Goal: Task Accomplishment & Management: Complete application form

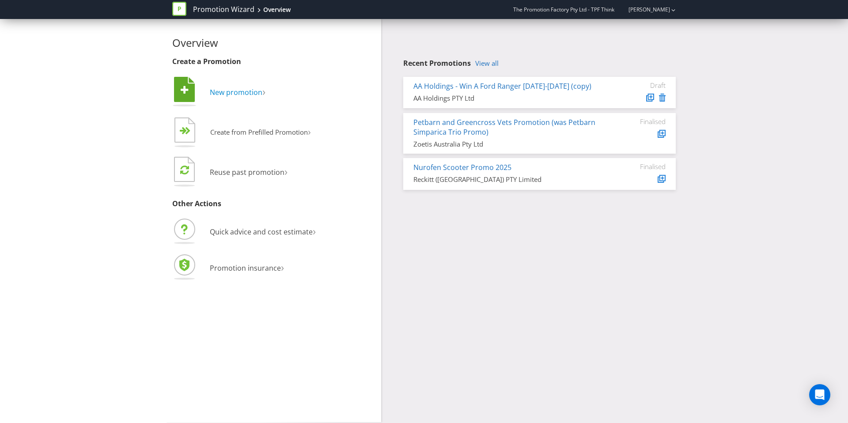
click at [254, 96] on span "New promotion" at bounding box center [236, 92] width 53 height 10
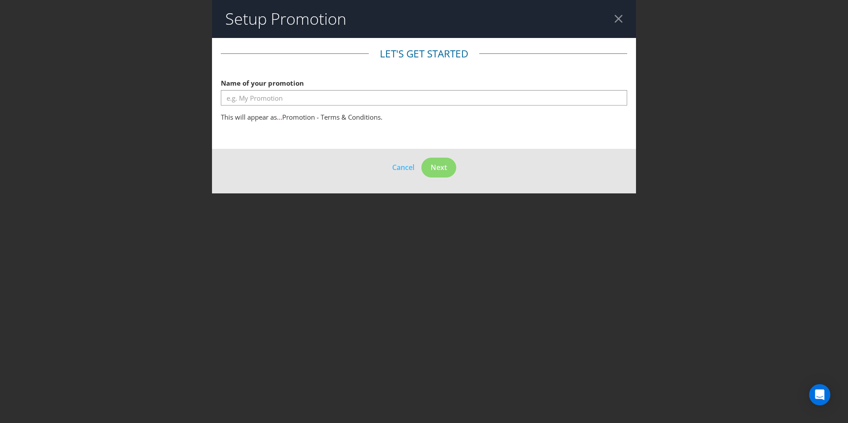
click at [622, 12] on header "Setup Promotion" at bounding box center [424, 19] width 424 height 38
click at [620, 18] on div at bounding box center [618, 19] width 8 height 8
click at [620, 24] on header "Setup Promotion" at bounding box center [424, 19] width 424 height 38
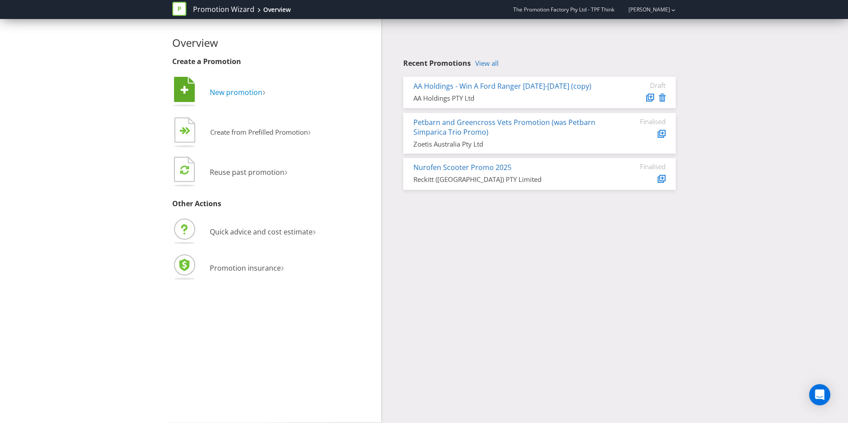
click at [234, 95] on span "New promotion" at bounding box center [236, 92] width 53 height 10
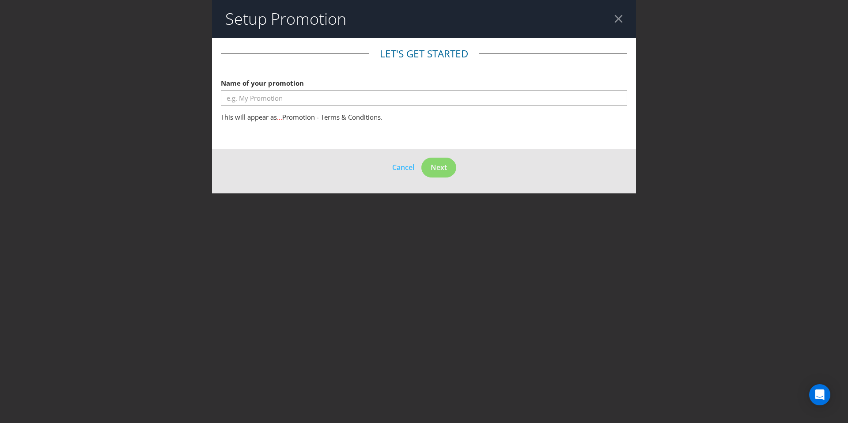
click at [615, 22] on div at bounding box center [618, 19] width 8 height 8
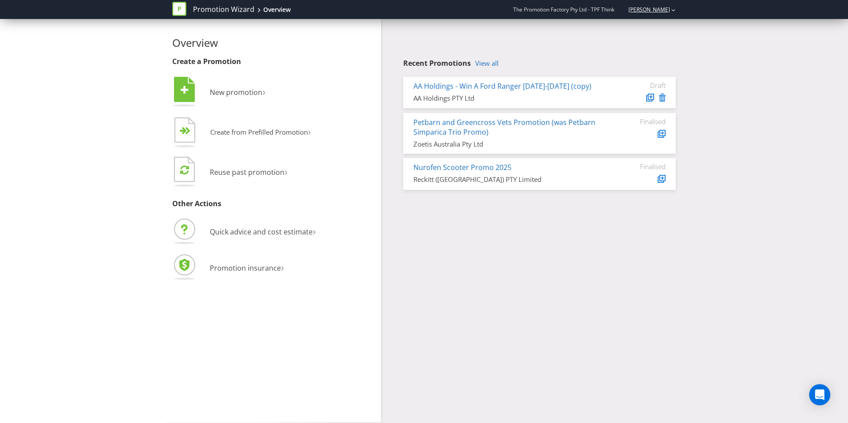
click at [647, 7] on link "[PERSON_NAME]" at bounding box center [645, 10] width 50 height 8
click at [664, 26] on strong "Logout" at bounding box center [669, 27] width 23 height 9
